Goal: Task Accomplishment & Management: Use online tool/utility

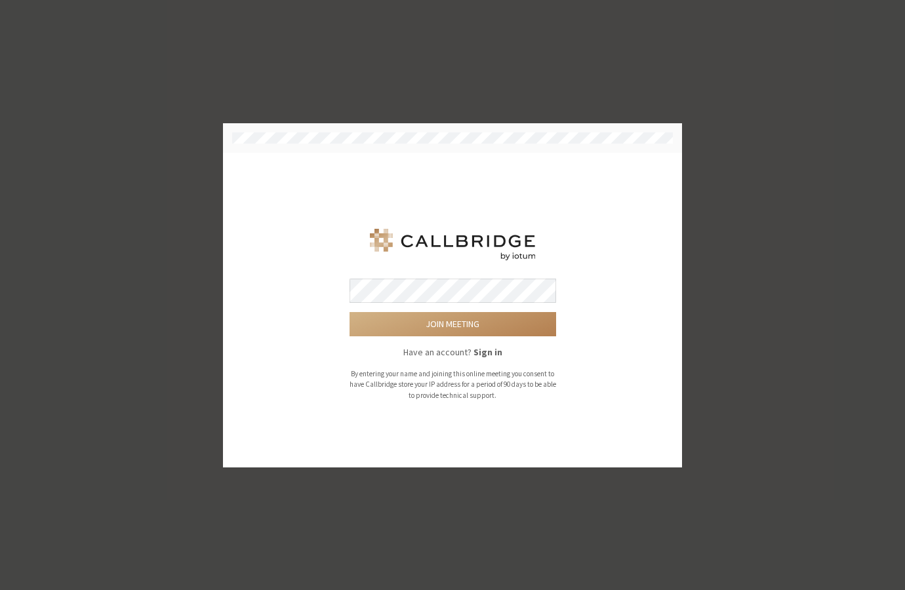
click at [350, 312] on button "Join meeting" at bounding box center [453, 324] width 207 height 24
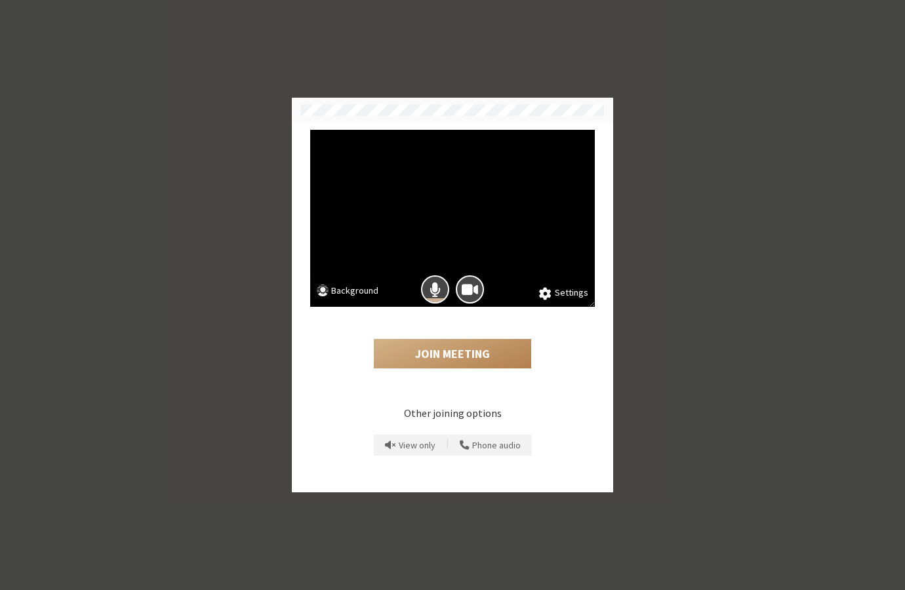
click at [352, 295] on button "Background" at bounding box center [348, 292] width 62 height 16
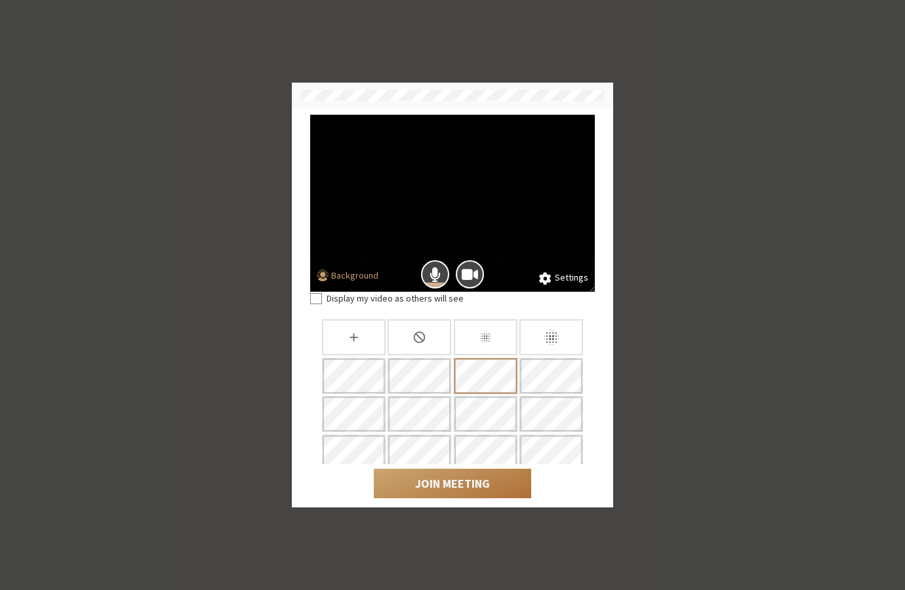
click at [451, 485] on button "Join Meeting" at bounding box center [452, 484] width 157 height 30
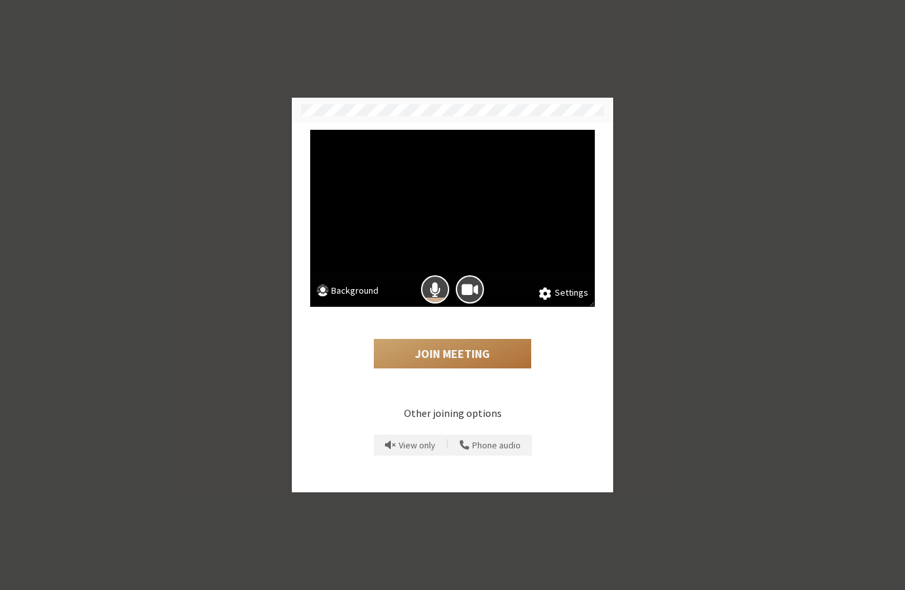
click at [467, 364] on button "Join Meeting" at bounding box center [452, 354] width 157 height 30
